Goal: Communication & Community: Answer question/provide support

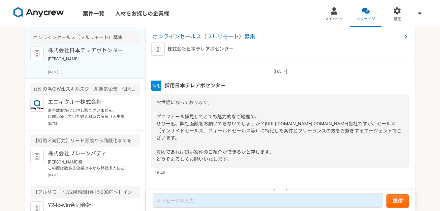
scroll to position [214, 0]
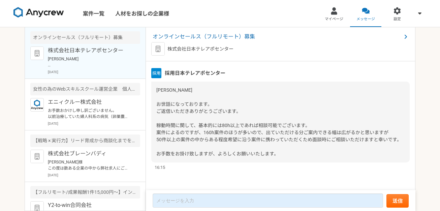
click at [259, 81] on div "[PERSON_NAME] お世話になっております。 ご返信いただきありがとうございます。 稼動時間に関して、基本的には80h以上であれば相談可能でございます…" at bounding box center [280, 121] width 258 height 81
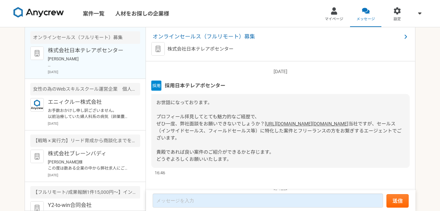
scroll to position [0, 0]
click at [244, 36] on span "オンラインセールス（フルリモート）募集" at bounding box center [276, 37] width 249 height 8
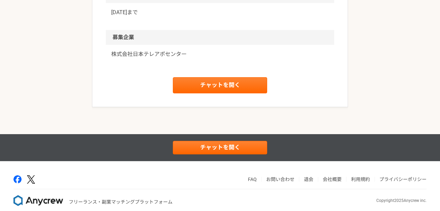
scroll to position [626, 0]
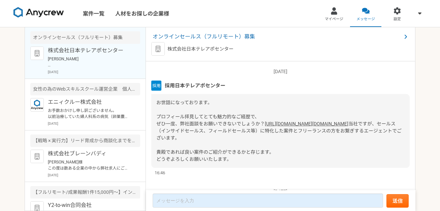
scroll to position [214, 0]
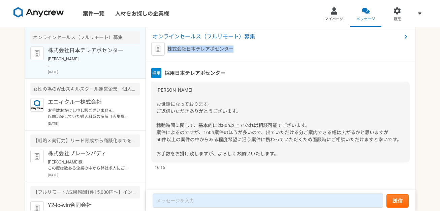
drag, startPoint x: 236, startPoint y: 49, endPoint x: 169, endPoint y: 49, distance: 67.3
click at [169, 49] on div "株式会社日本テレアポセンター" at bounding box center [280, 48] width 258 height 13
copy p "株式会社日本テレアポセンター"
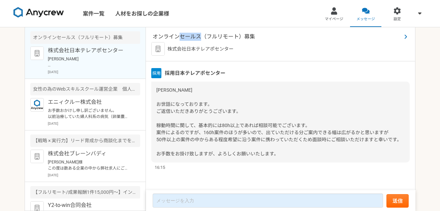
click at [189, 37] on span "オンラインセールス（フルリモート）募集" at bounding box center [276, 37] width 249 height 8
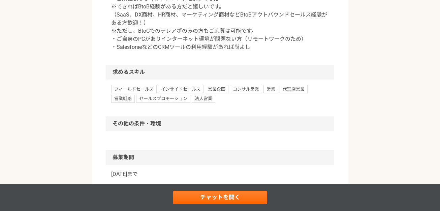
scroll to position [459, 0]
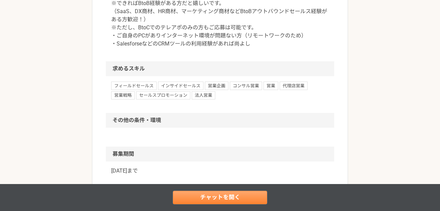
click at [236, 195] on link "チャットを開く" at bounding box center [220, 197] width 94 height 13
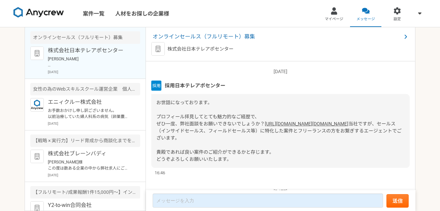
scroll to position [214, 0]
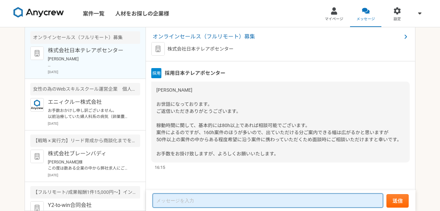
click at [227, 202] on textarea at bounding box center [267, 200] width 230 height 14
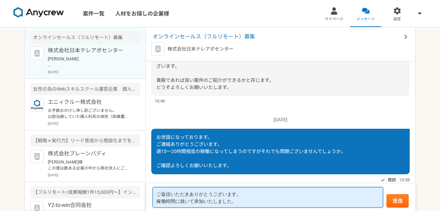
scroll to position [0, 0]
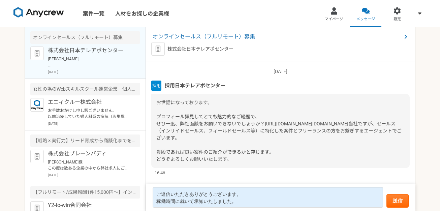
drag, startPoint x: 230, startPoint y: 130, endPoint x: 307, endPoint y: 16, distance: 138.4
click at [0, 0] on div "案件一覧 人材をお探しの企業様 マイページ メッセージ 設定 オンラインセールス（フルリモート）募集 株式会社日本テレアポセンター [PERSON_NAME]…" at bounding box center [220, 105] width 440 height 211
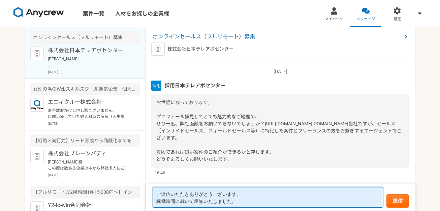
click at [242, 203] on textarea "ご返信いただきありがとうございます。 稼働時間に就いて承知いたしました。" at bounding box center [267, 197] width 230 height 21
click at [192, 203] on textarea "ご返信いただきありがとうございます。 稼働時間に就いて承知いたしました。" at bounding box center [267, 197] width 230 height 21
click at [237, 201] on textarea "ご返信いただきありがとうございます。 稼働時間に就いて承知いたしました。" at bounding box center [267, 197] width 230 height 21
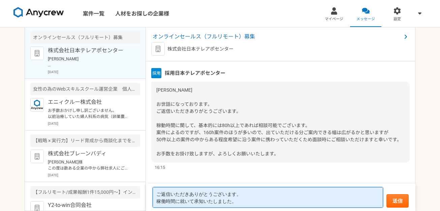
scroll to position [214, 0]
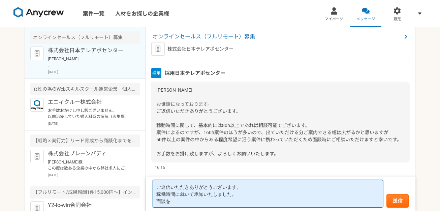
click at [251, 193] on textarea "ご返信いただきありがとうございます。 稼働時間に就いて承知いたしました。 面談を" at bounding box center [267, 194] width 230 height 28
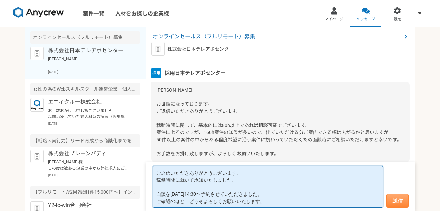
type textarea "ご返信いただきありがとうございます。 稼働時間に就いて承知いたしました。 面談を[DATE]14:30〜予約させていただきました。 ご確認のほど、どうぞよろし…"
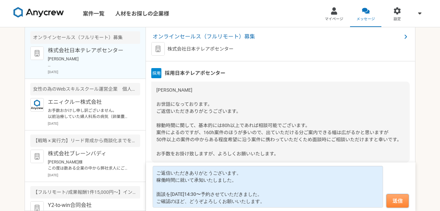
click at [395, 198] on button "送信" at bounding box center [397, 200] width 22 height 13
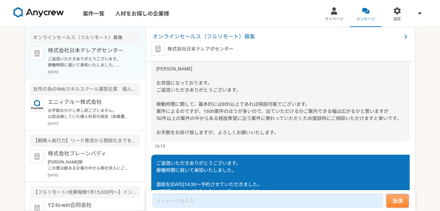
scroll to position [273, 0]
